Goal: Information Seeking & Learning: Understand process/instructions

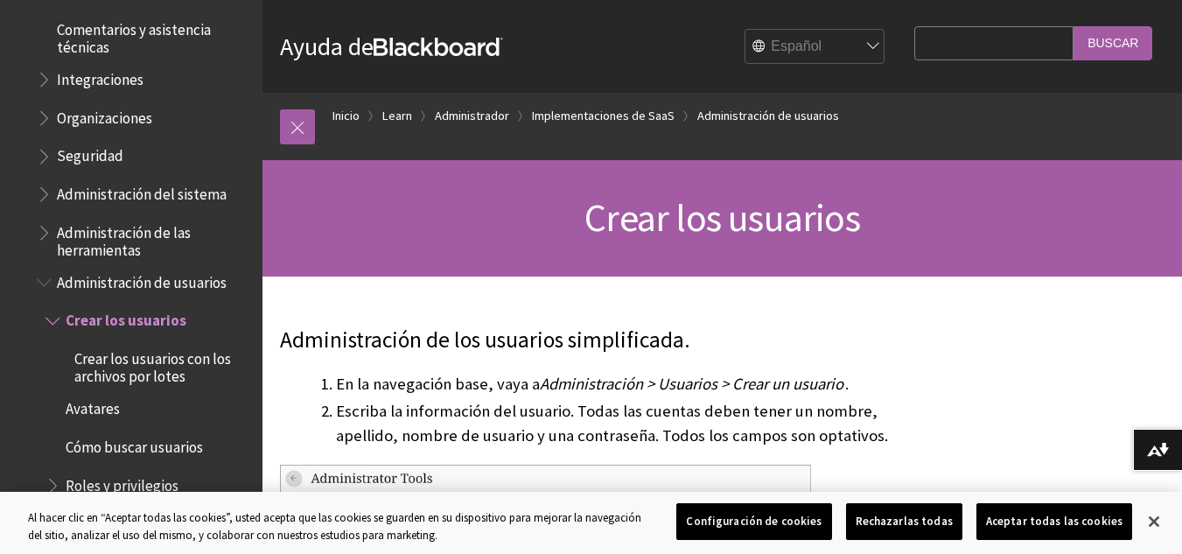
scroll to position [1862, 0]
click at [109, 279] on span "Administración de usuarios" at bounding box center [142, 277] width 170 height 24
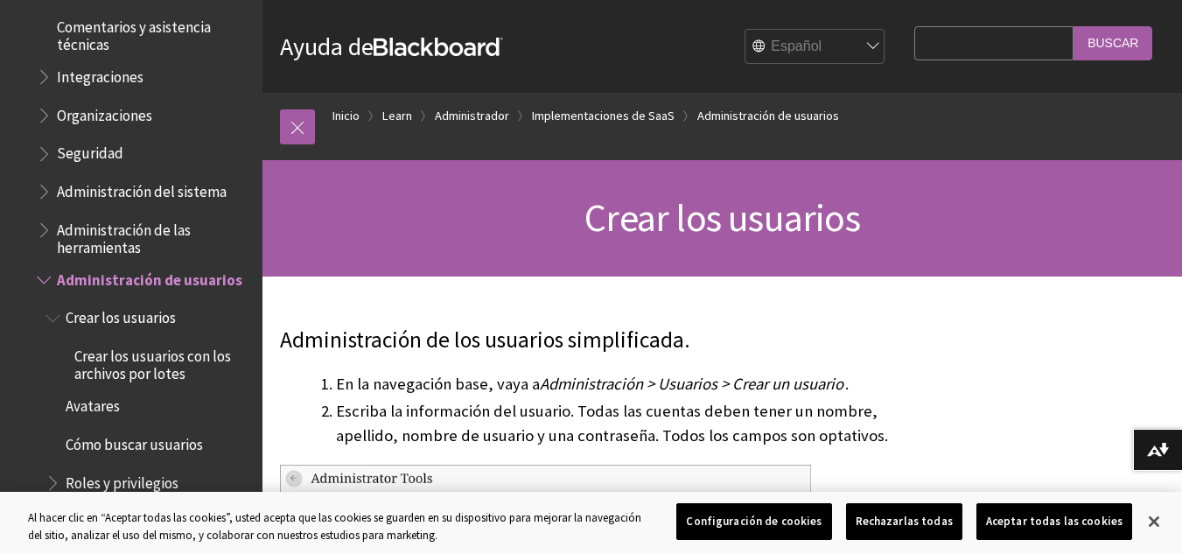
click at [111, 316] on span "Crear los usuarios" at bounding box center [121, 316] width 110 height 24
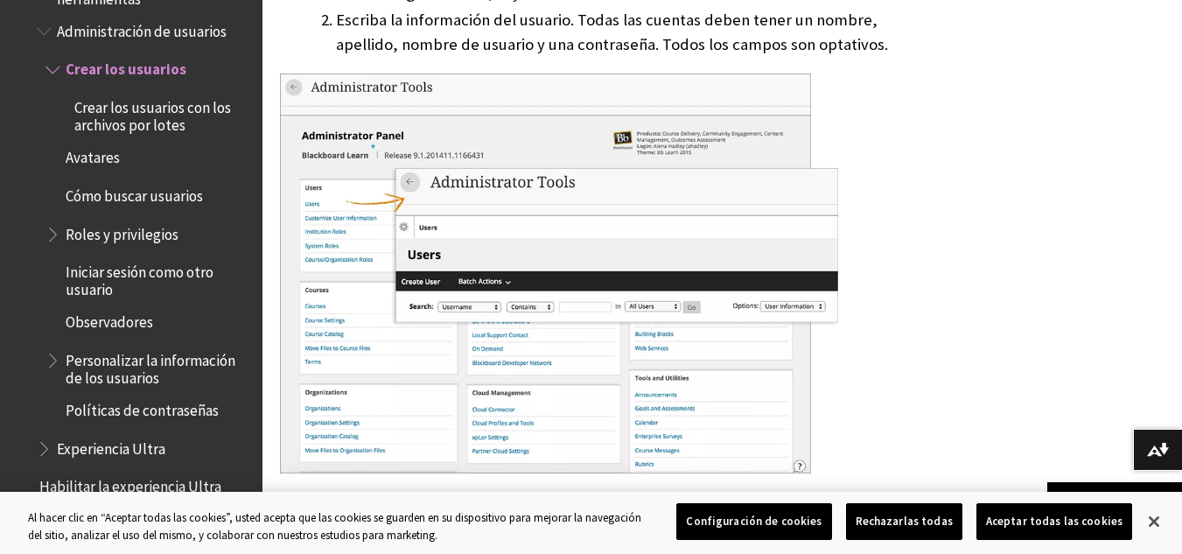
scroll to position [2108, 0]
click at [190, 116] on span "Crear los usuarios con los archivos por lotes" at bounding box center [162, 115] width 176 height 41
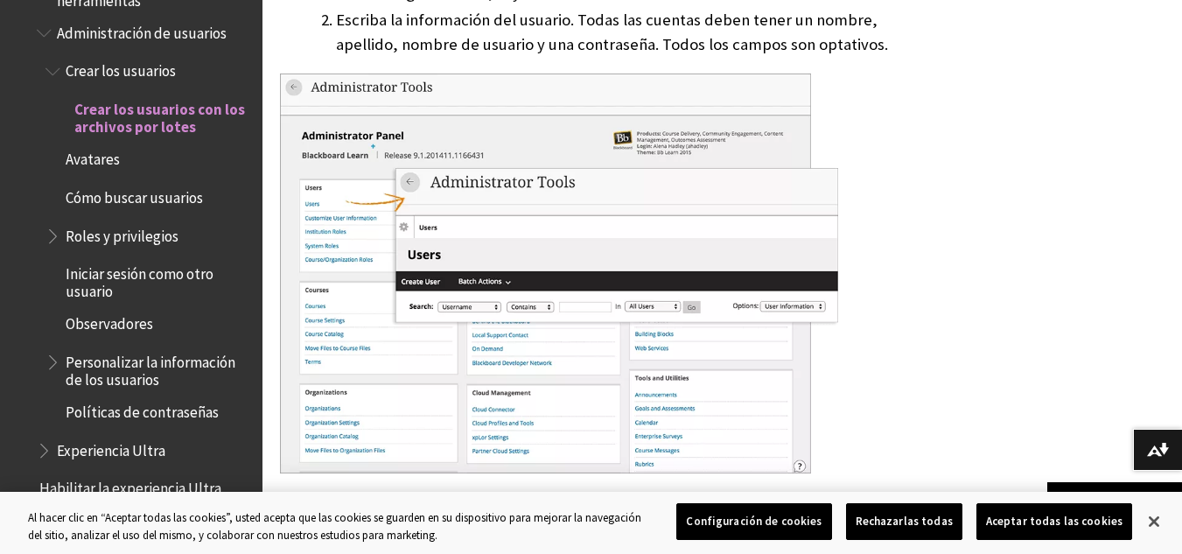
click at [170, 63] on span "Crear los usuarios" at bounding box center [121, 69] width 110 height 24
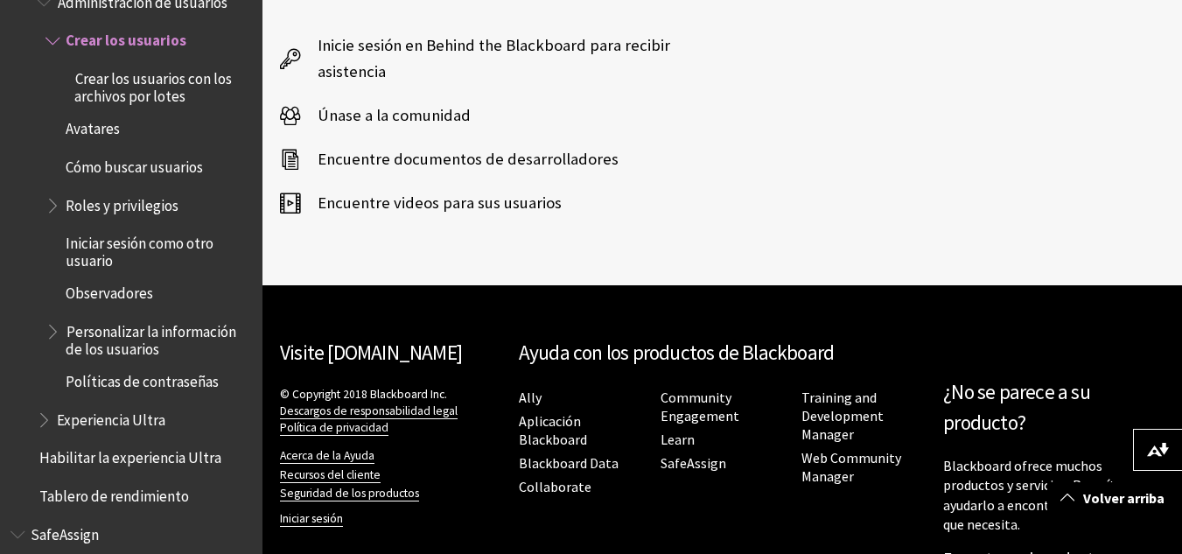
scroll to position [4556, 0]
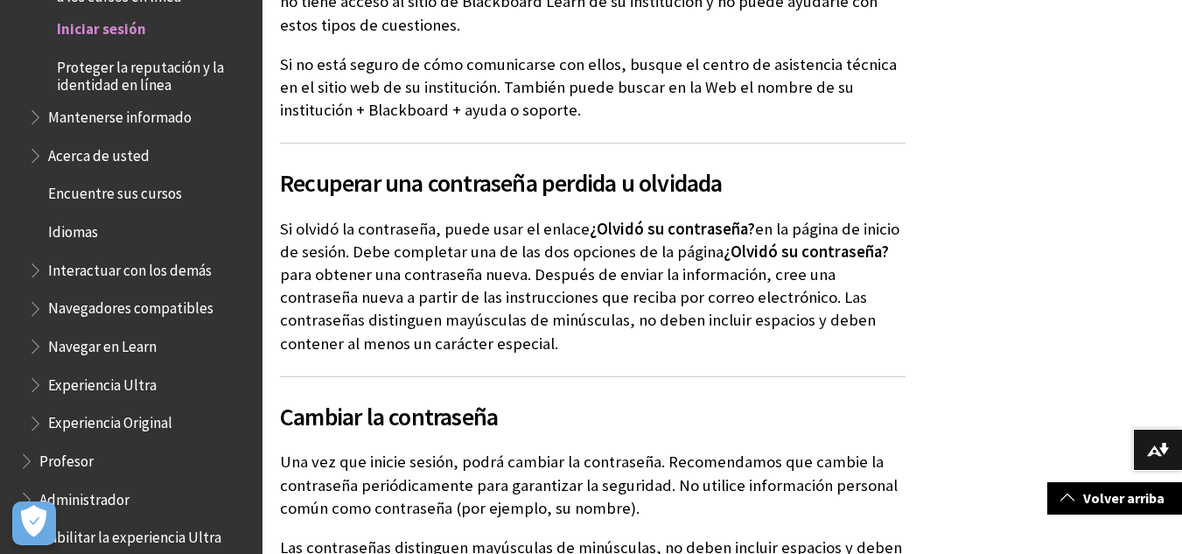
scroll to position [4794, 0]
